Goal: Information Seeking & Learning: Learn about a topic

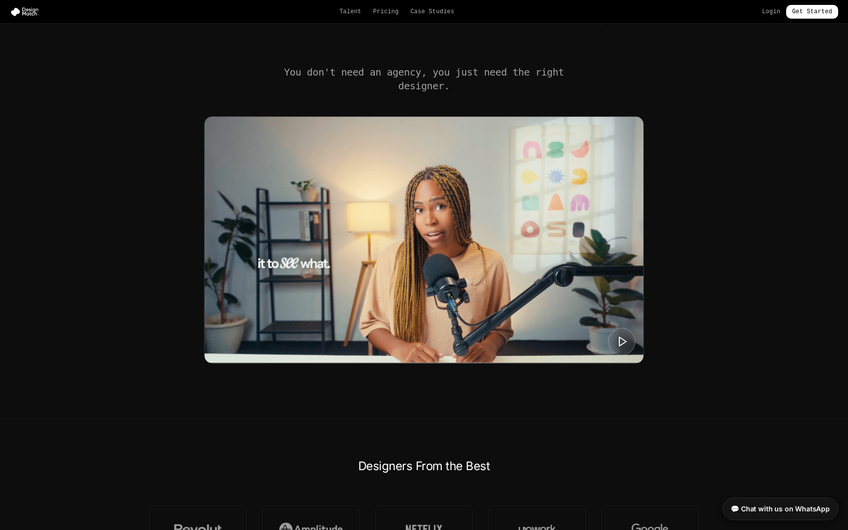
scroll to position [332, 0]
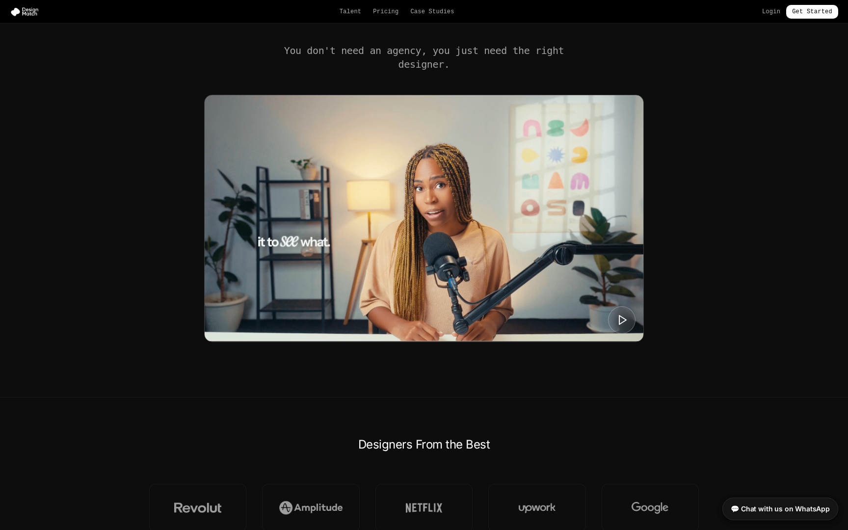
click at [275, 157] on img at bounding box center [424, 218] width 438 height 246
click at [629, 321] on button at bounding box center [621, 319] width 29 height 29
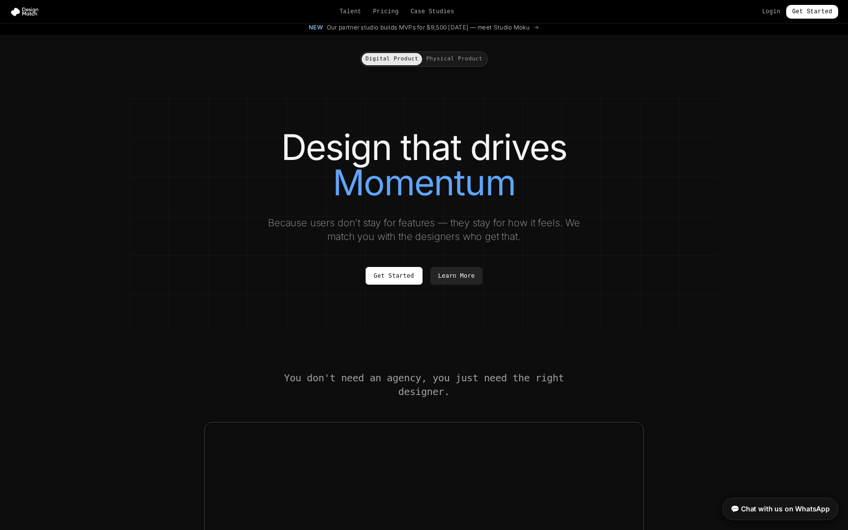
scroll to position [0, 0]
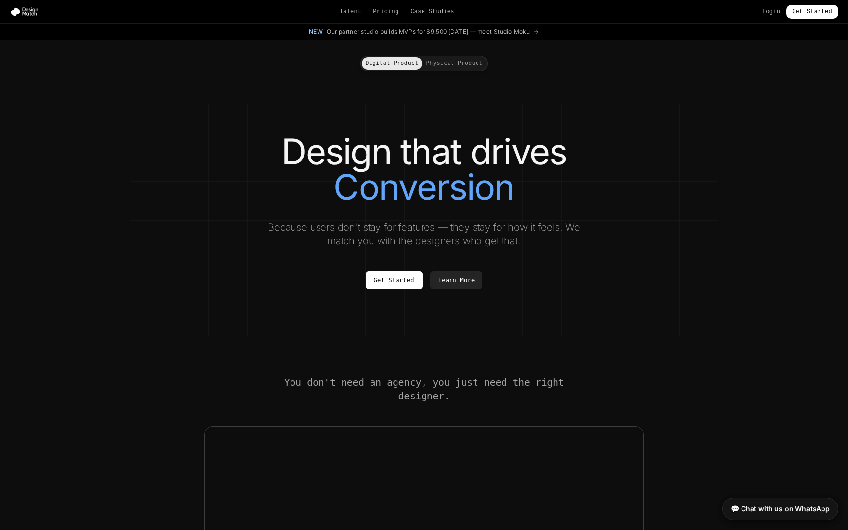
click at [466, 68] on button "Physical Product" at bounding box center [454, 63] width 64 height 12
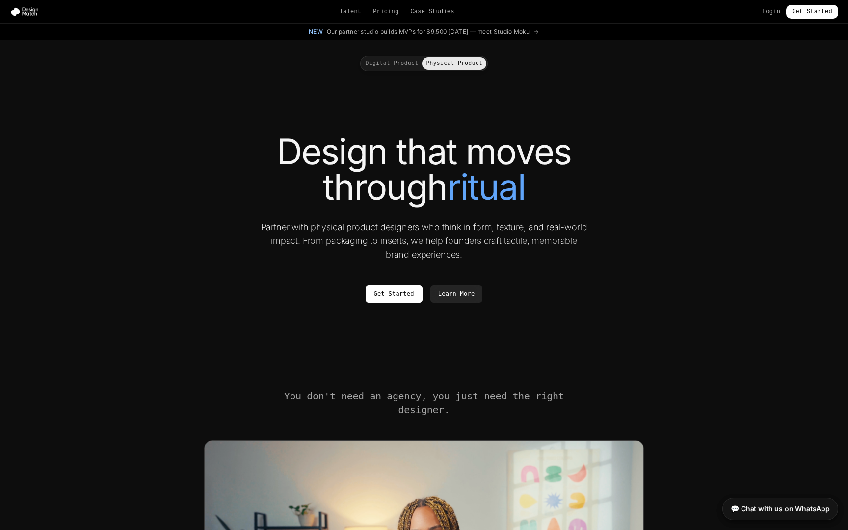
click at [406, 65] on button "Digital Product" at bounding box center [391, 63] width 61 height 12
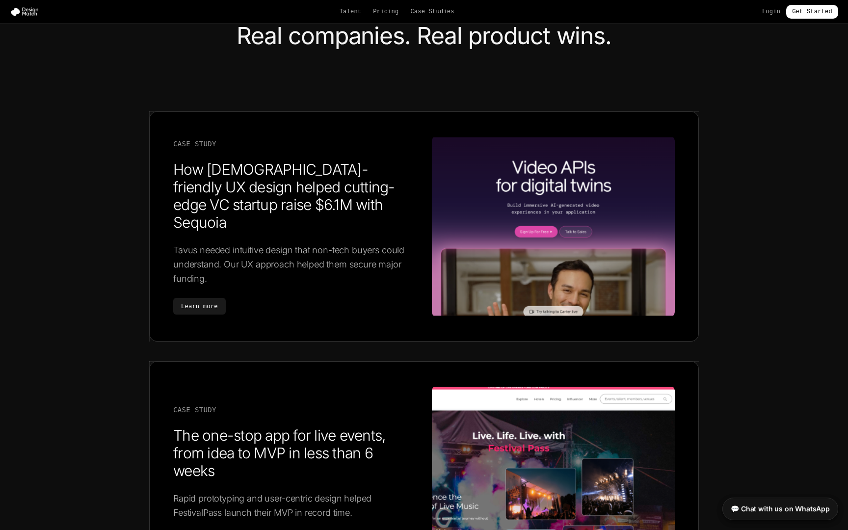
scroll to position [1457, 0]
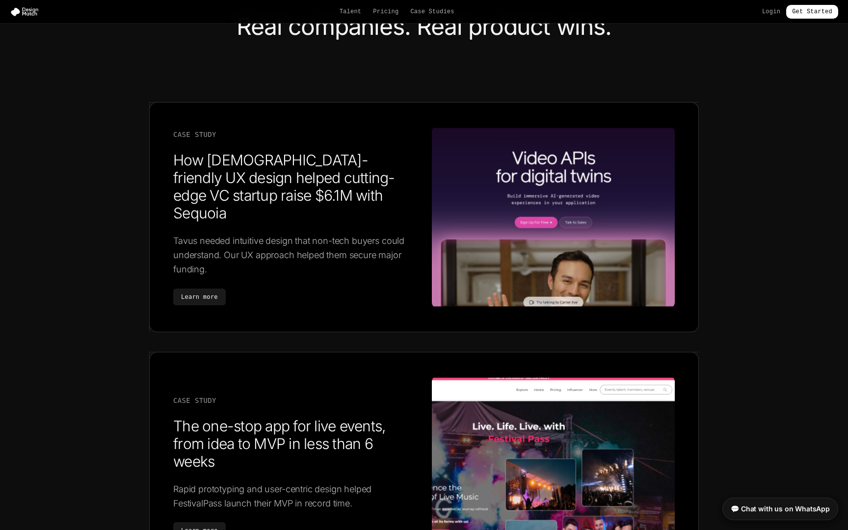
click at [197, 164] on h3 "How [DEMOGRAPHIC_DATA]-friendly UX design helped cutting-edge VC startup raise …" at bounding box center [294, 186] width 243 height 71
click at [214, 290] on link "Learn more" at bounding box center [199, 296] width 52 height 17
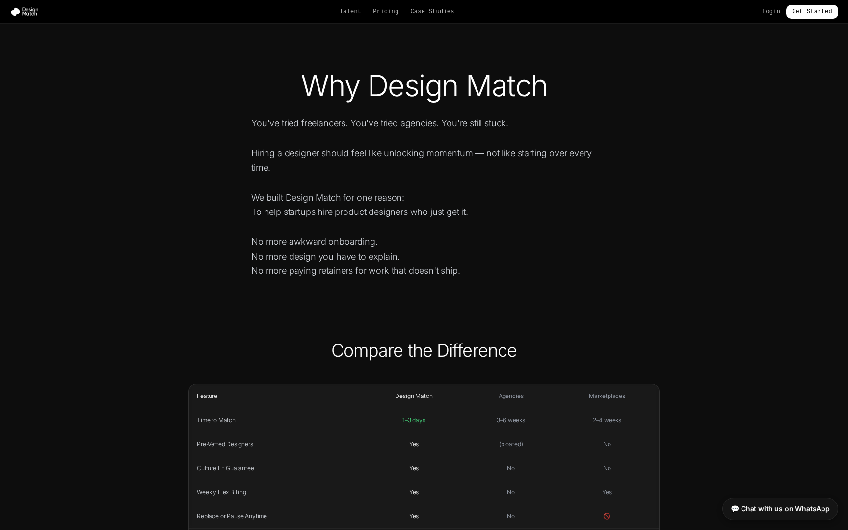
click at [382, 16] on div "Talent Pricing Case Studies Login Get Started" at bounding box center [424, 12] width 848 height 14
click at [384, 11] on link "Pricing" at bounding box center [386, 12] width 26 height 8
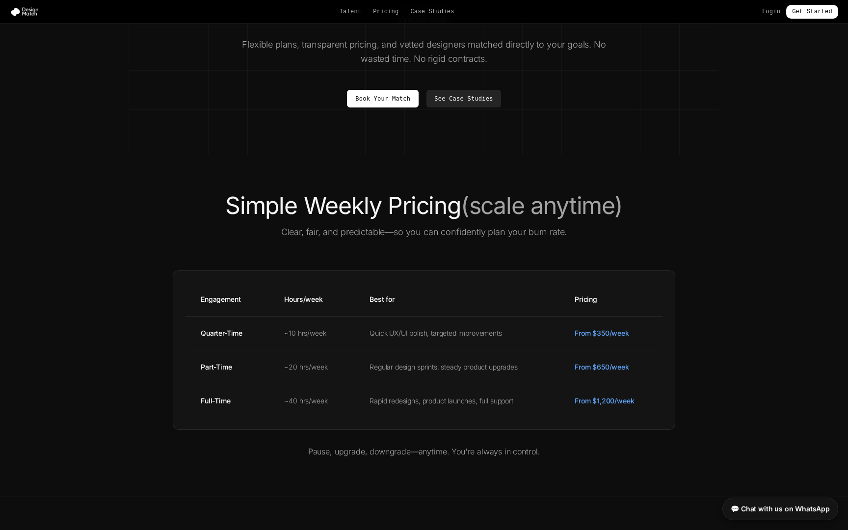
scroll to position [150, 0]
